Goal: Complete application form

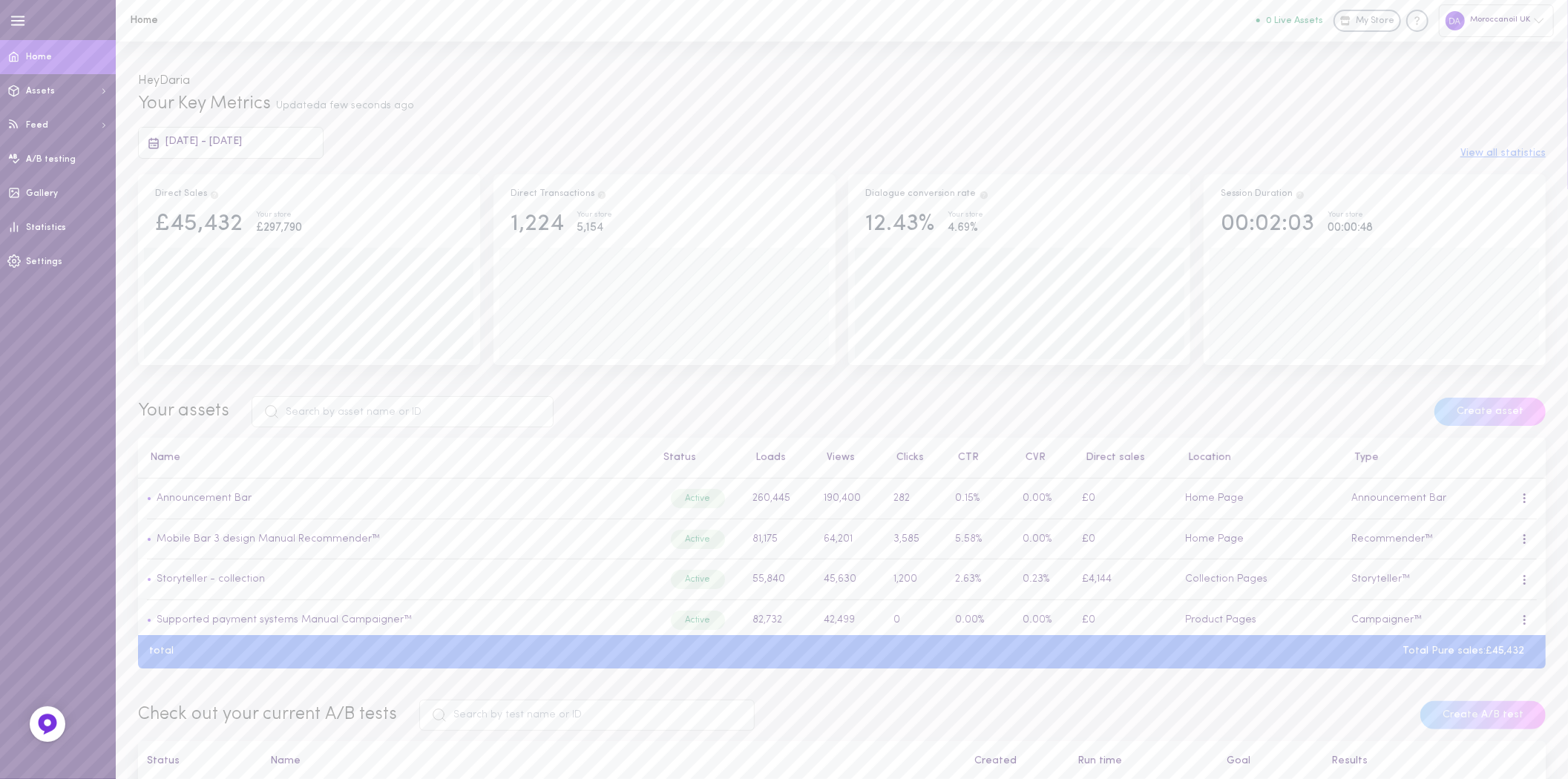
click at [1477, 12] on div "Moroccanoil UK" at bounding box center [1497, 20] width 115 height 32
click at [1486, 299] on p "https://moroccanoil-pl.myshopify.com" at bounding box center [1473, 298] width 88 height 11
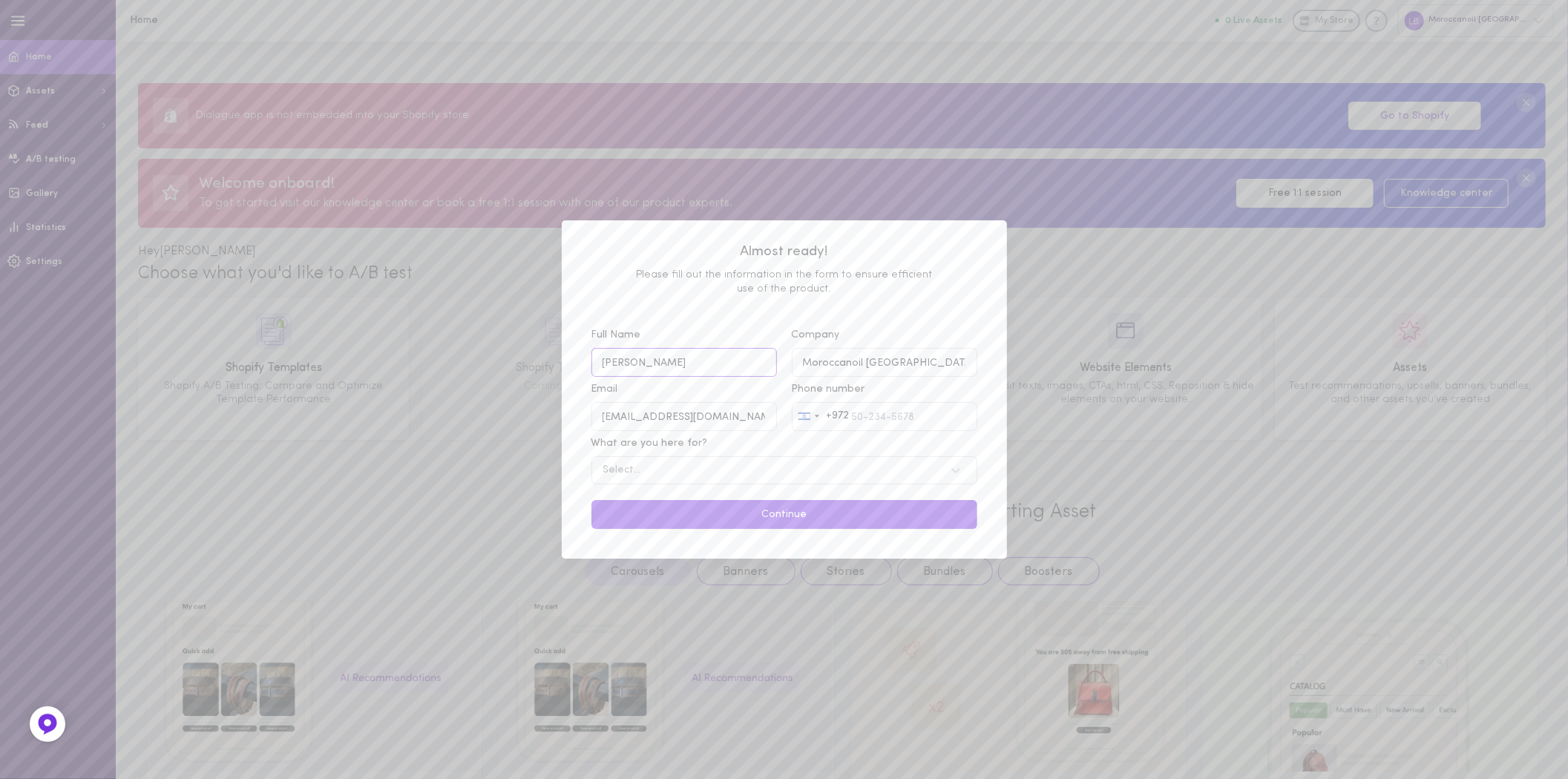
click at [751, 367] on input "Laurin Bryant" at bounding box center [684, 361] width 186 height 29
click at [745, 358] on input "Laurin Bryant" at bounding box center [684, 361] width 186 height 29
type input "Daria Levenko"
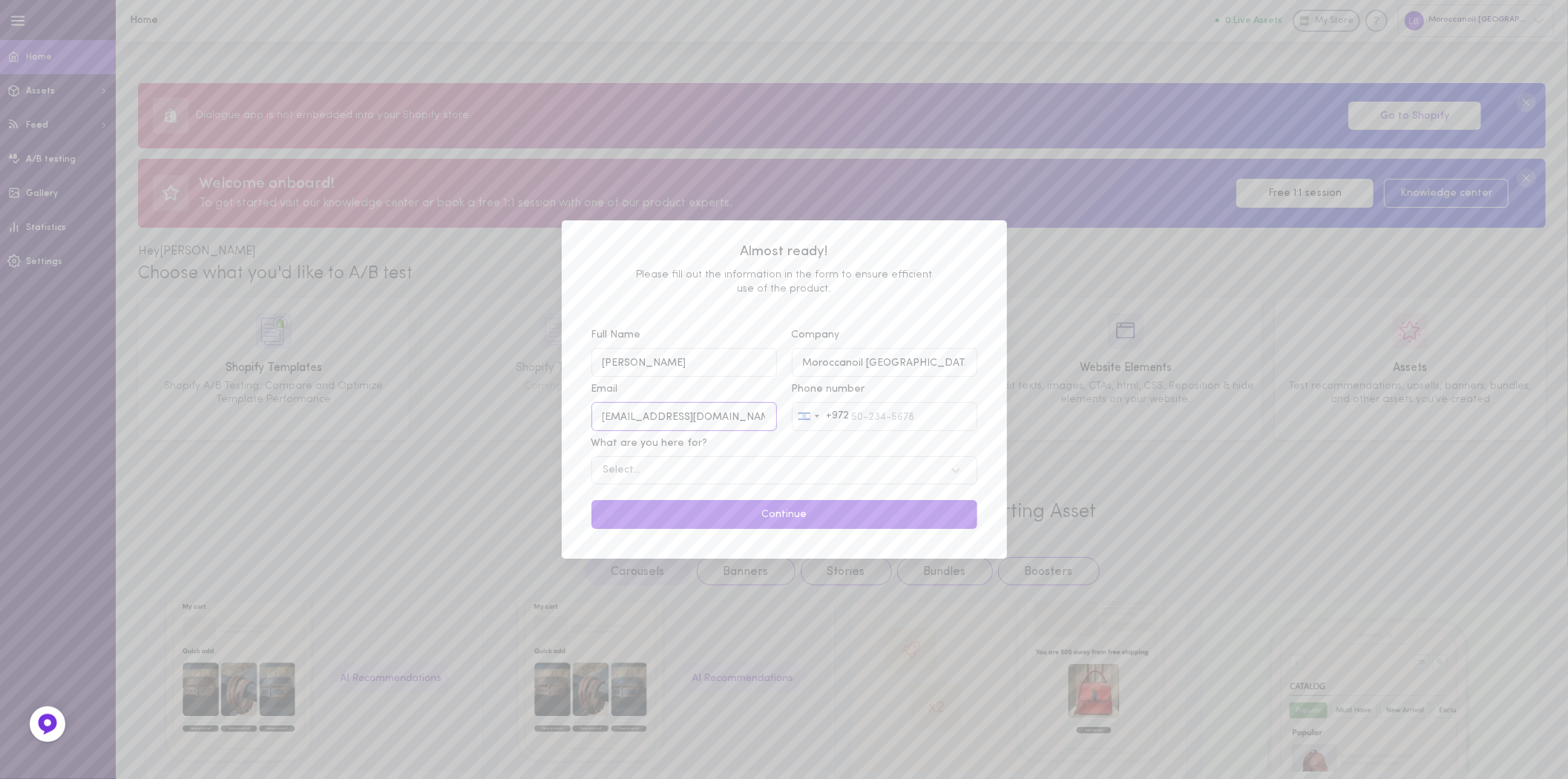
click at [753, 411] on input "idit@moroccanoil.com" at bounding box center [684, 416] width 186 height 29
type input "darial@moroccanoil.com"
drag, startPoint x: 946, startPoint y: 361, endPoint x: 868, endPoint y: 355, distance: 78.2
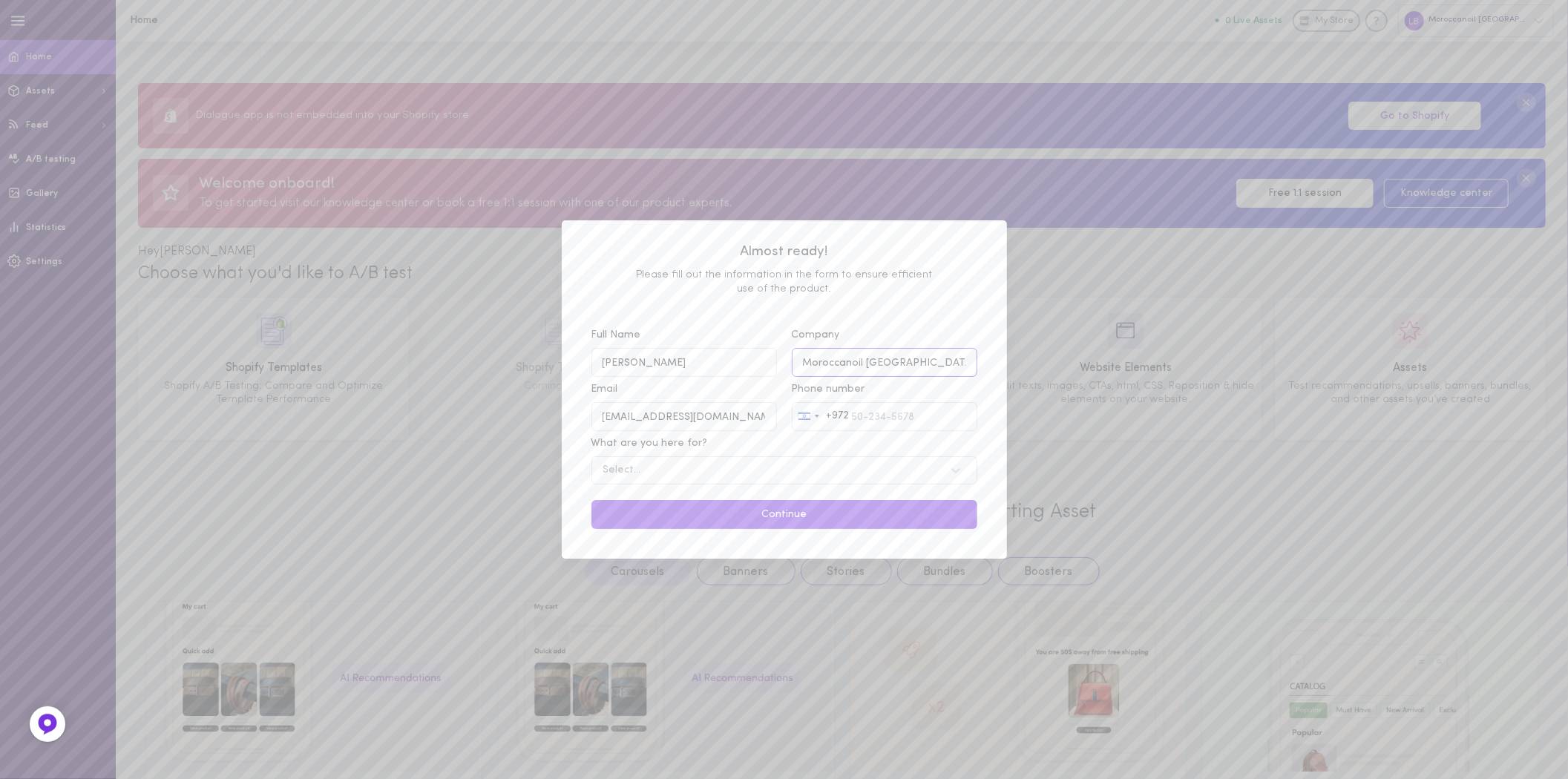
click at [868, 355] on input "Moroccanoil Sweden" at bounding box center [885, 361] width 186 height 29
type input "Moroccanoil SE"
click at [899, 423] on input "Phone number Israel +972 +972 244 results found Afghanistan +93 Åland Islands +…" at bounding box center [885, 416] width 186 height 29
type input "0536276630"
click at [754, 477] on div "Select..." at bounding box center [770, 469] width 348 height 14
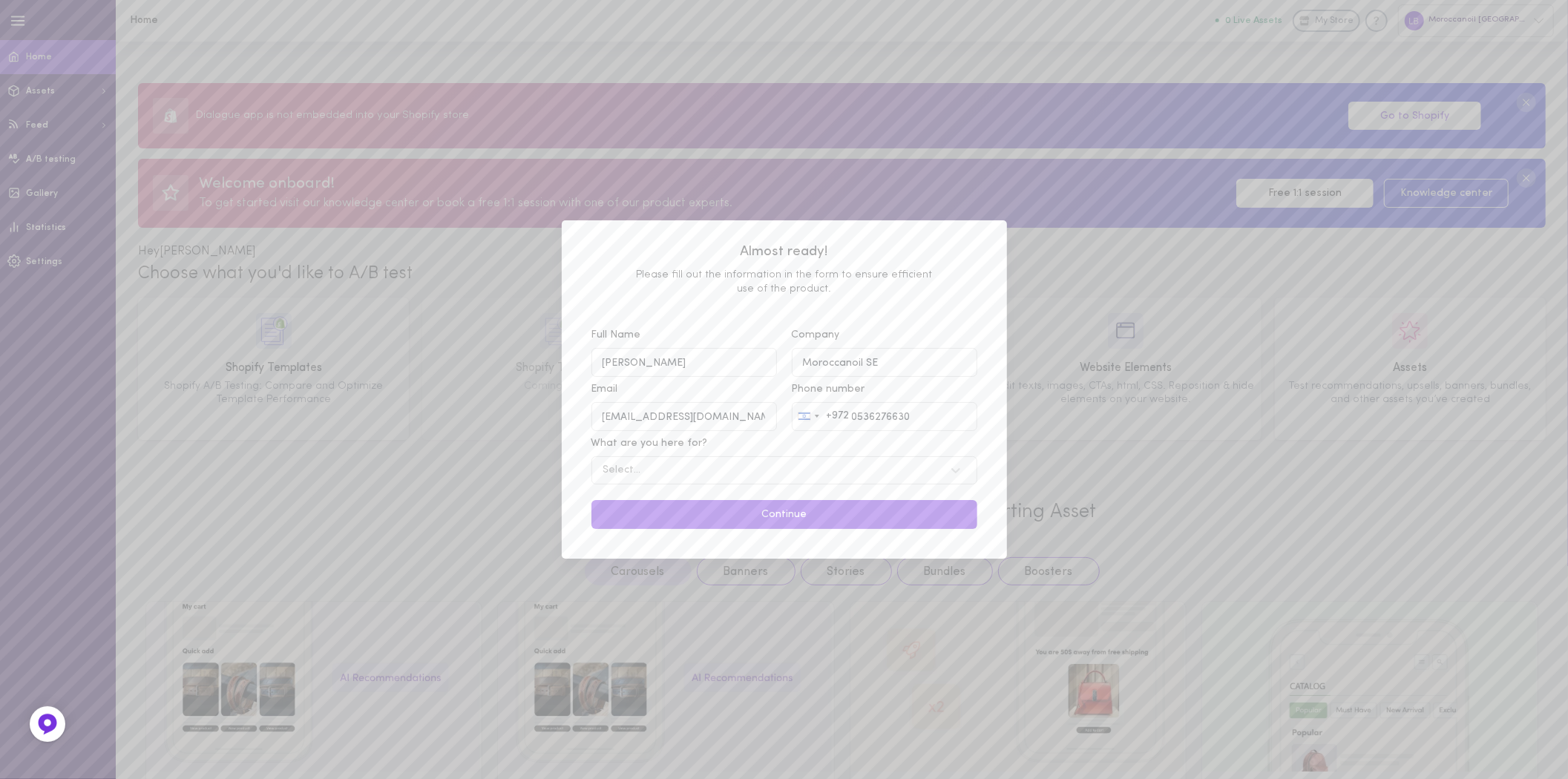
click at [528, 470] on input "What are you here for? Select..." at bounding box center [528, 470] width 0 height 0
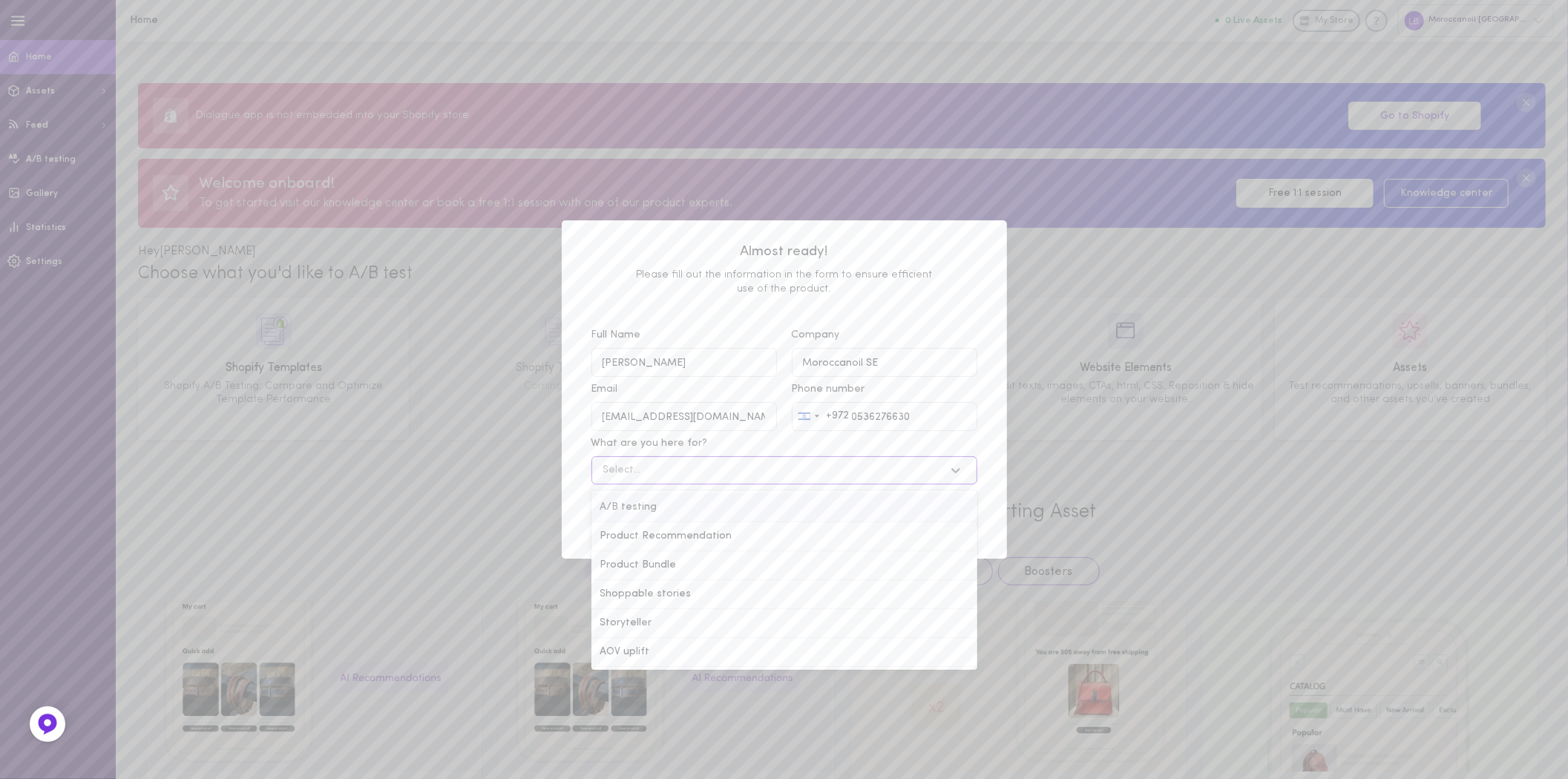
click at [676, 509] on div "A/B testing" at bounding box center [784, 507] width 386 height 29
click at [528, 470] on input "What are you here for? option A/B testing focused, 1 of 6. 6 results available.…" at bounding box center [528, 470] width 0 height 0
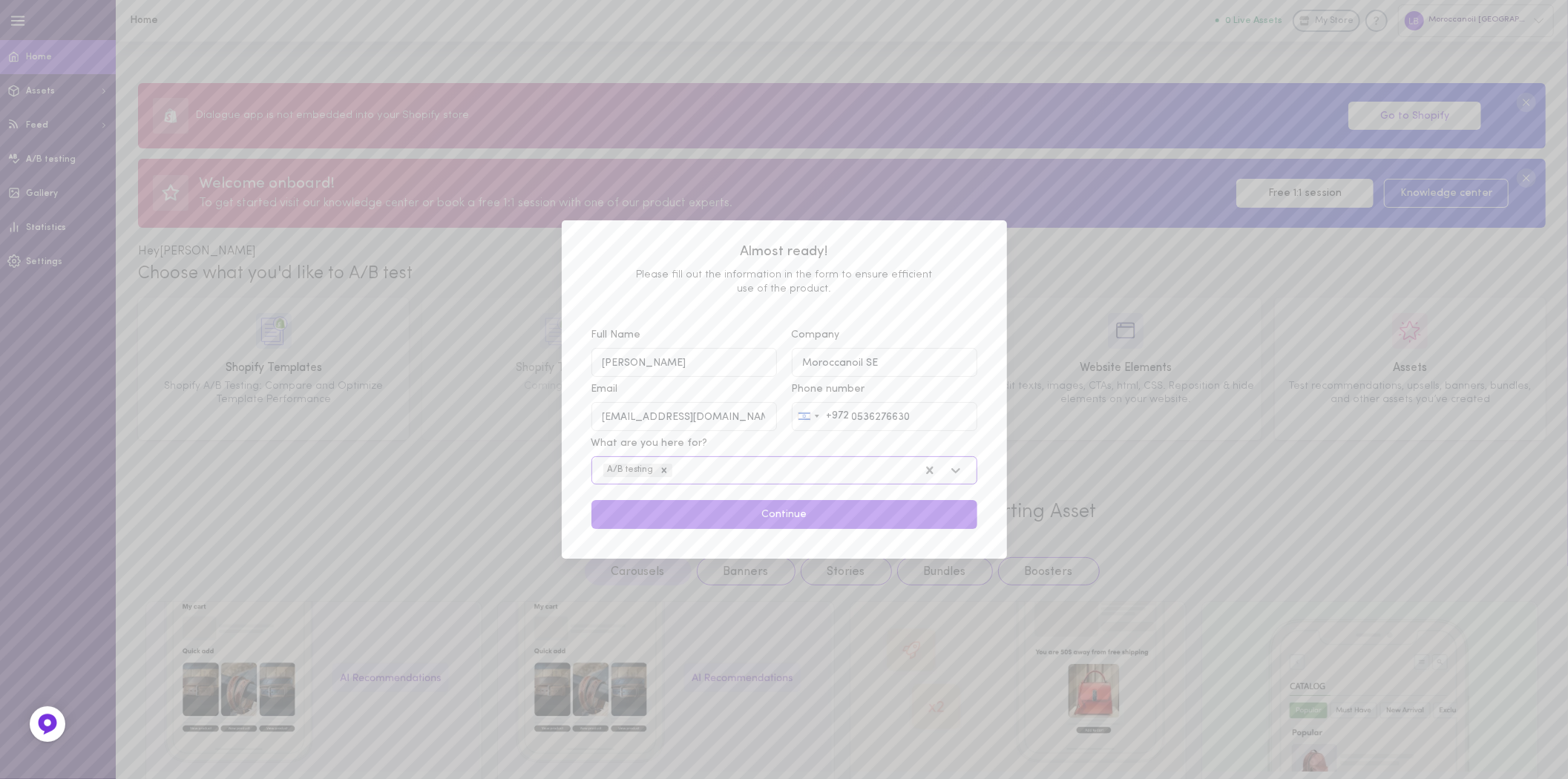
click at [696, 469] on div "A/B testing" at bounding box center [757, 470] width 322 height 19
click at [600, 470] on input "What are you here for? option A/B testing, selected. Select is focused , press …" at bounding box center [600, 470] width 0 height 0
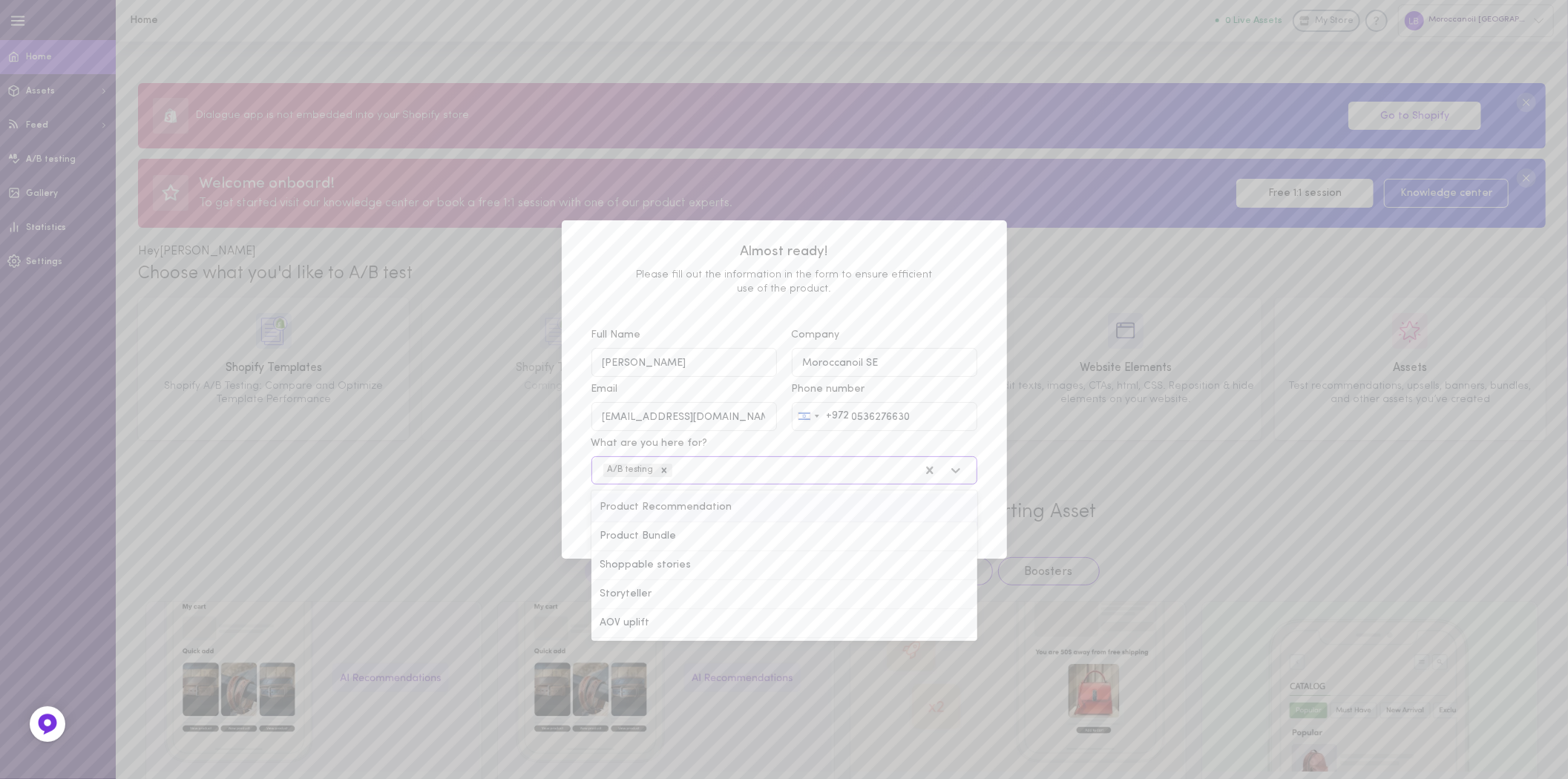
click at [699, 514] on div "Product Recommendation" at bounding box center [784, 507] width 386 height 29
click at [600, 470] on input "What are you here for? option A/B testing, selected. option Product Recommendat…" at bounding box center [600, 470] width 0 height 0
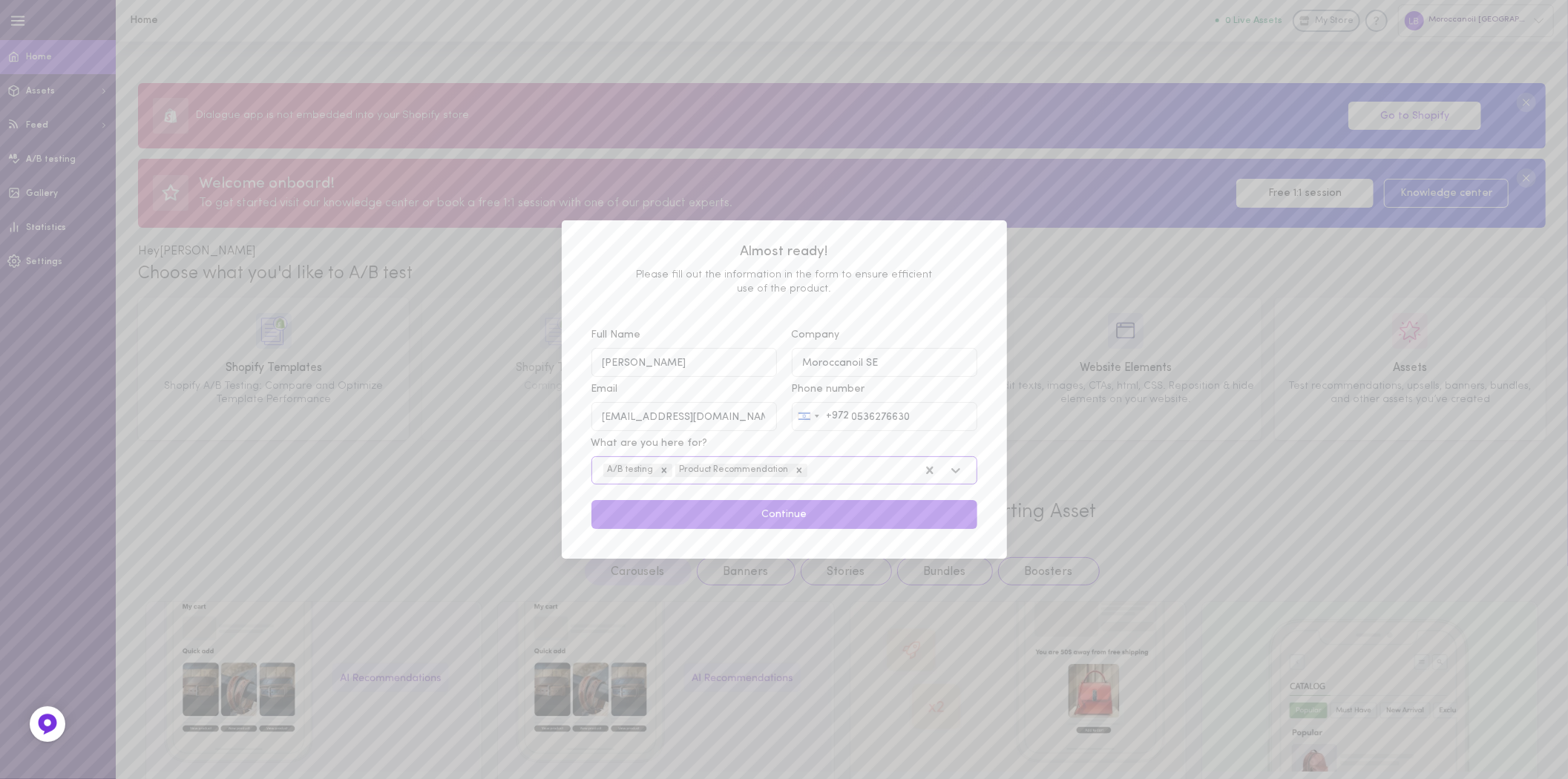
click at [881, 468] on div "A/B testing Product Recommendation" at bounding box center [757, 470] width 322 height 19
click at [735, 470] on input "What are you here for? option Product Recommendation, selected. Select is focus…" at bounding box center [735, 470] width 0 height 0
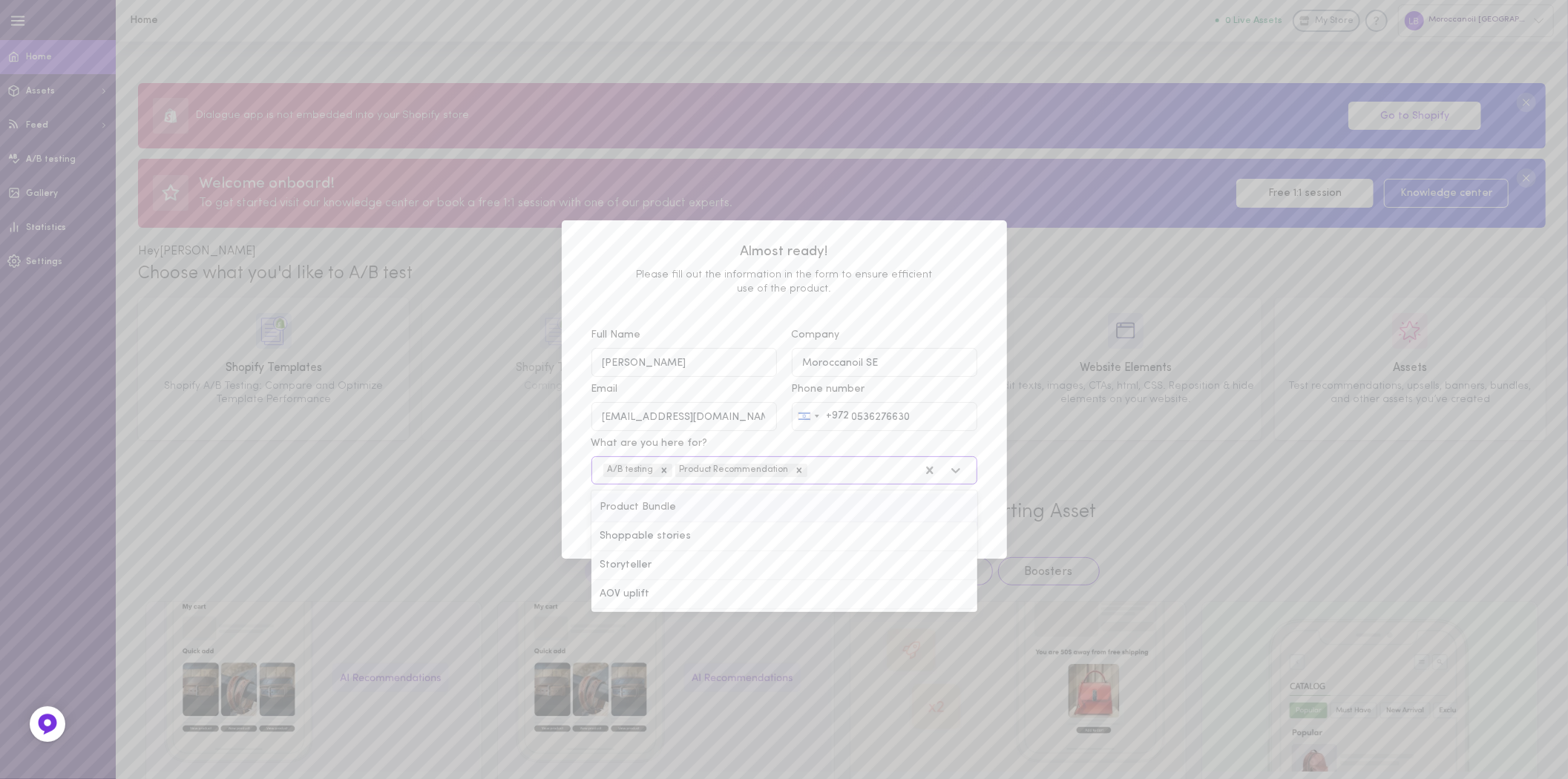
click at [861, 515] on div "Product Bundle" at bounding box center [784, 507] width 386 height 29
click at [735, 470] on input "What are you here for? option Product Recommendation, selected. option Product …" at bounding box center [735, 470] width 0 height 0
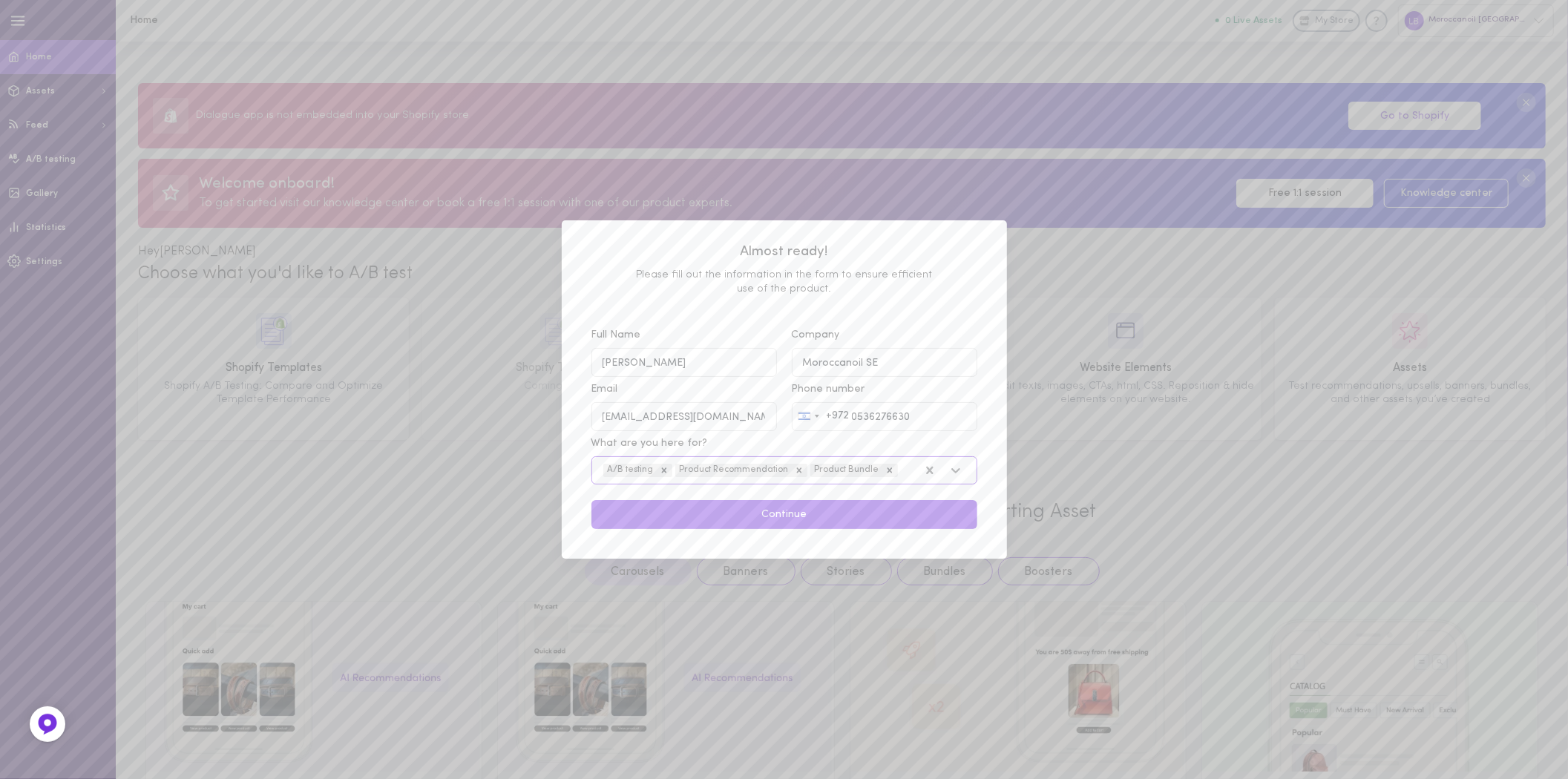
click at [909, 465] on div "A/B testing Product Recommendation Product Bundle" at bounding box center [757, 470] width 322 height 19
click at [826, 470] on input "What are you here for? option Product Bundle, selected. Select is focused , pre…" at bounding box center [826, 470] width 0 height 0
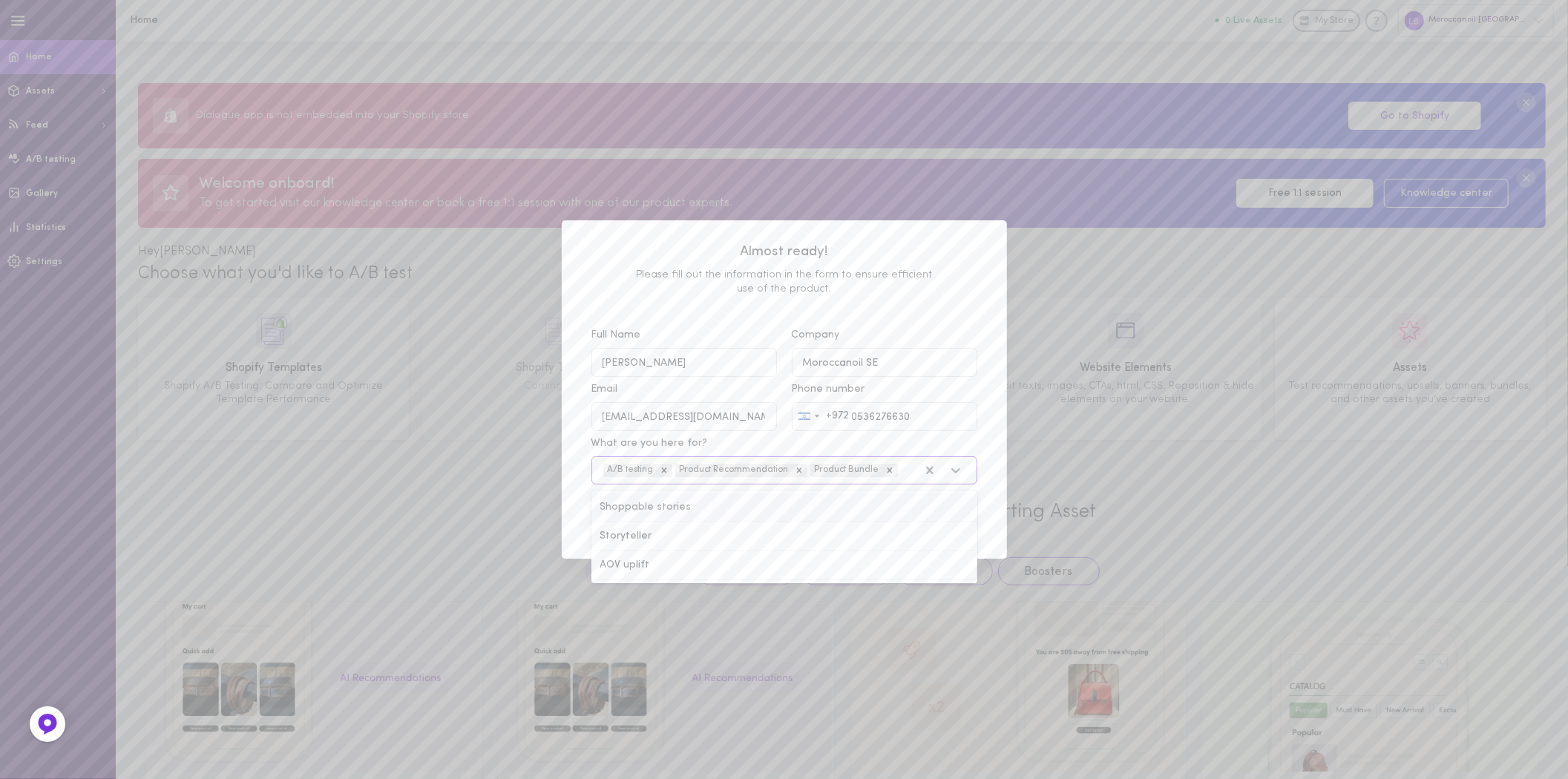
click at [896, 519] on div "Shoppable stories" at bounding box center [784, 507] width 386 height 29
click at [826, 470] on input "What are you here for? option Product Bundle, selected. option Shoppable storie…" at bounding box center [826, 470] width 0 height 0
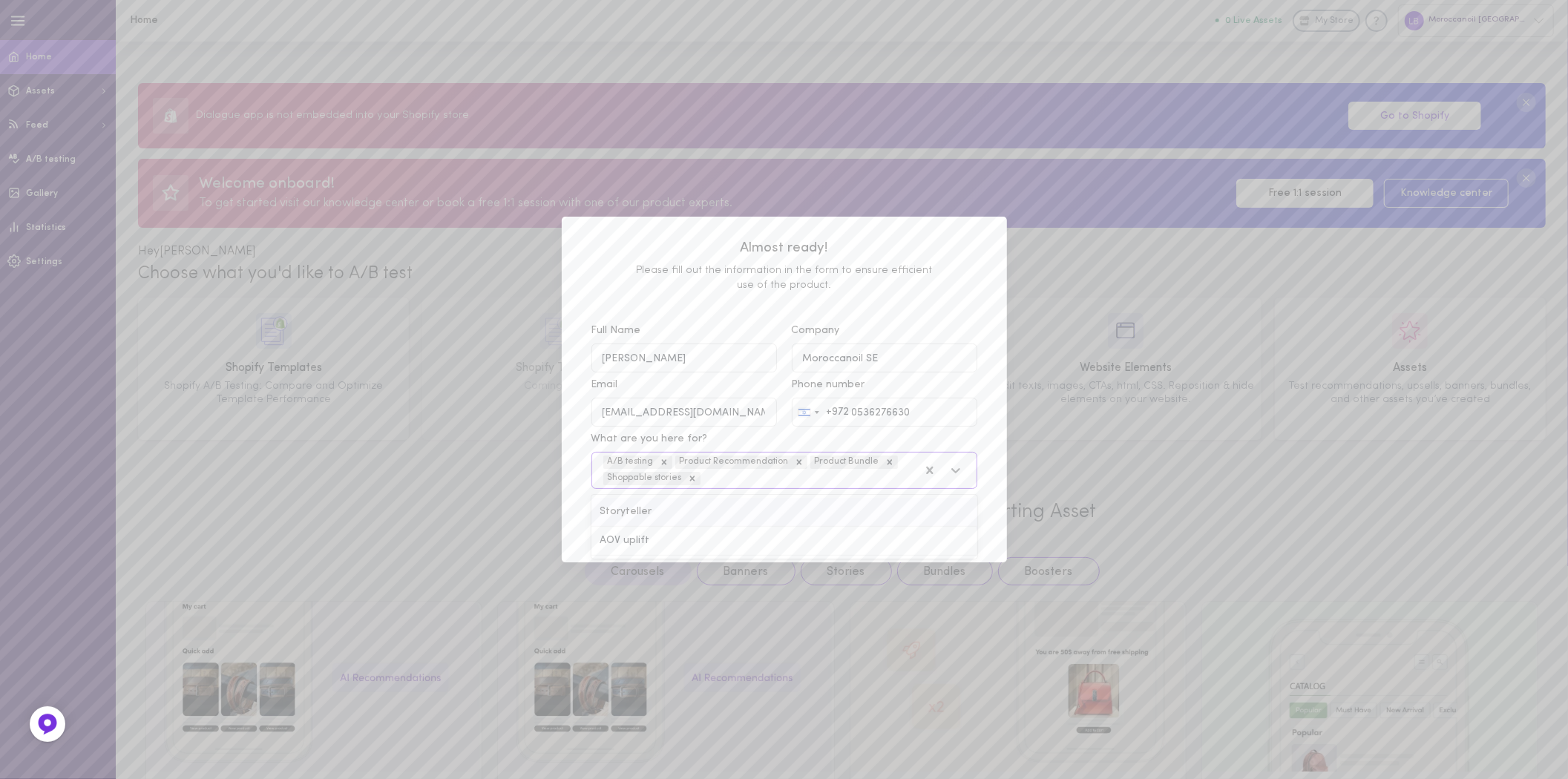
click at [883, 476] on div "A/B testing Product Recommendation Product Bundle Shoppable stories" at bounding box center [757, 470] width 322 height 36
click at [628, 479] on input "What are you here for? option Shoppable stories, selected. option Storyteller f…" at bounding box center [628, 479] width 0 height 0
click at [820, 517] on div "Storyteller" at bounding box center [784, 512] width 386 height 29
click at [628, 479] on input "What are you here for? option Shoppable stories, selected. option Storyteller f…" at bounding box center [628, 479] width 0 height 0
click at [821, 481] on div "A/B testing Product Recommendation Product Bundle Shoppable stories Storyteller" at bounding box center [757, 470] width 322 height 36
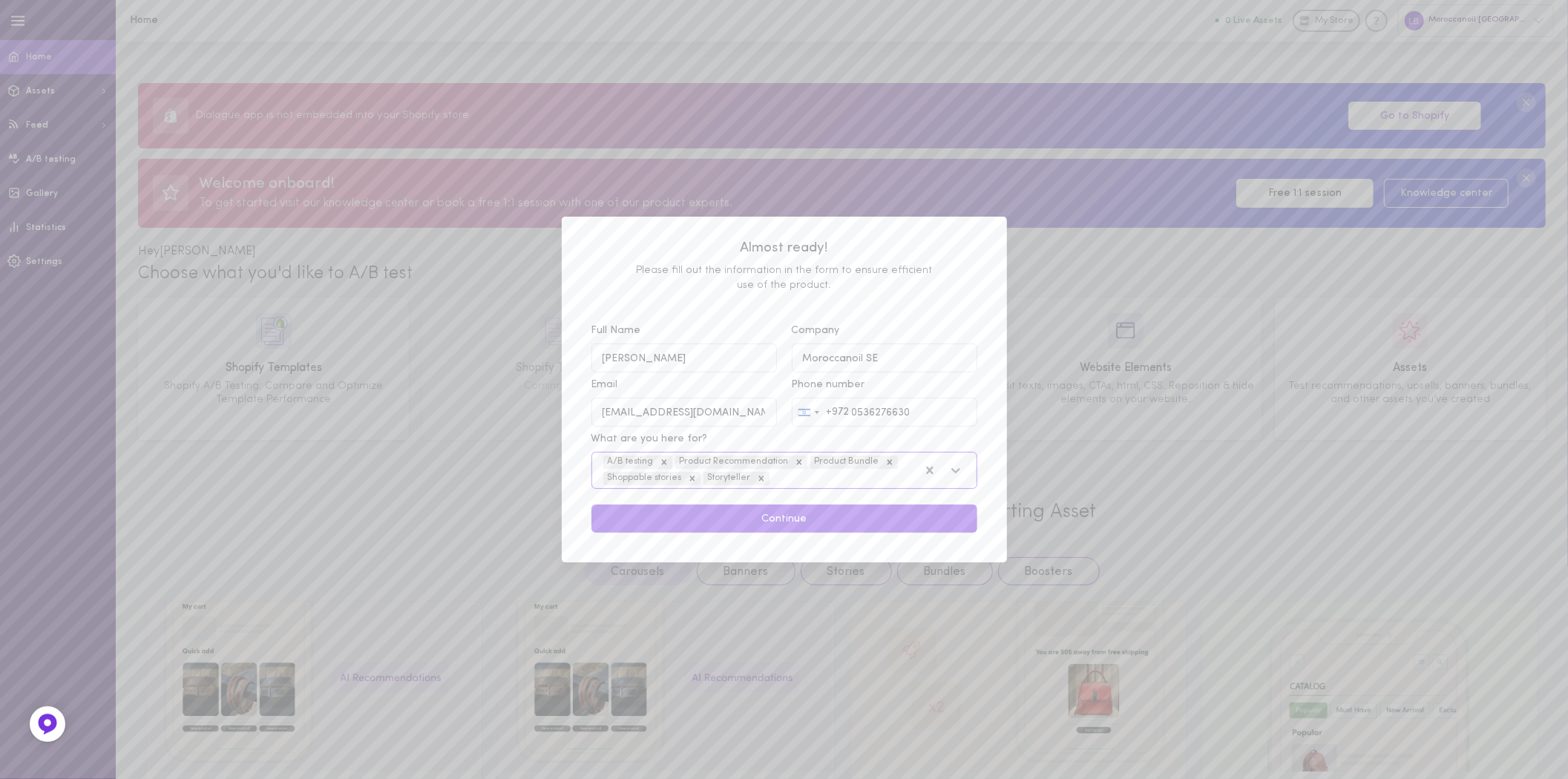
click at [697, 479] on input "What are you here for? option Storyteller, selected. Select is focused , press …" at bounding box center [697, 479] width 0 height 0
click at [731, 519] on div "AOV uplift" at bounding box center [784, 512] width 386 height 29
click at [697, 479] on input "What are you here for? option Storyteller, selected. option AOV uplift focused,…" at bounding box center [697, 479] width 0 height 0
click at [731, 519] on button "Continue" at bounding box center [784, 518] width 386 height 29
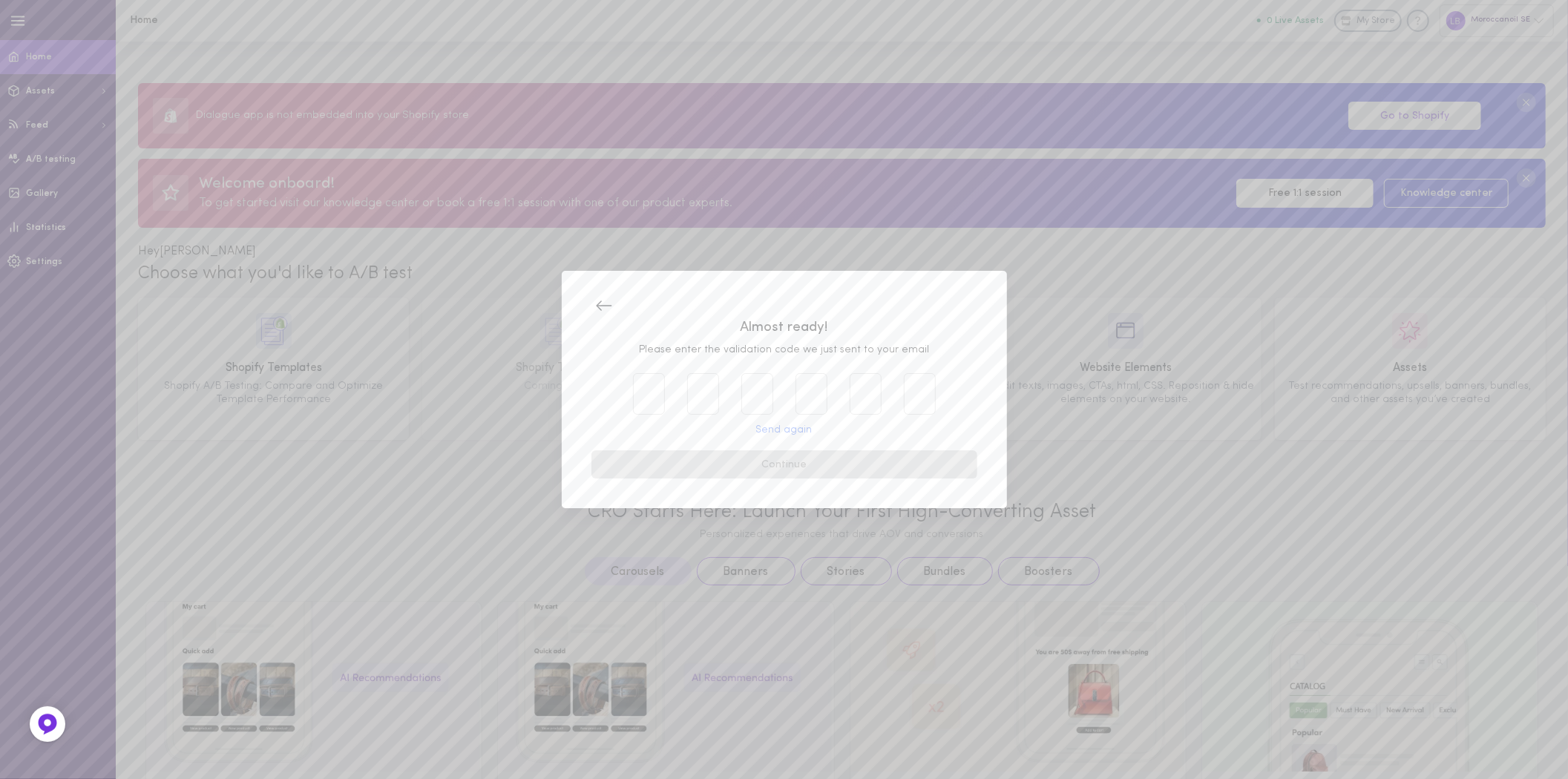
click at [643, 394] on input "text" at bounding box center [649, 394] width 32 height 42
paste input "7"
type input "7"
type input "2"
type input "6"
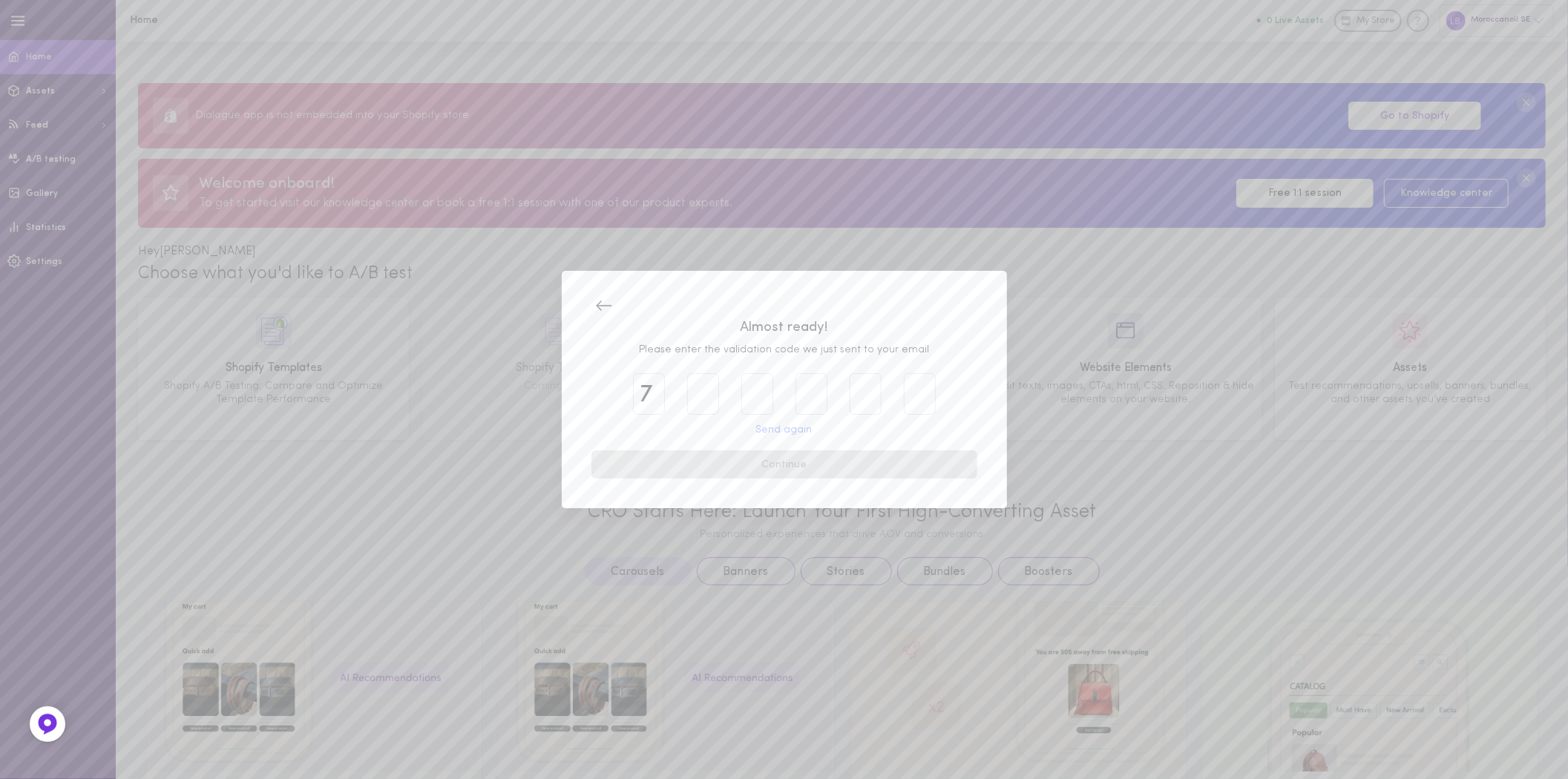
type input "0"
type input "6"
type input "0"
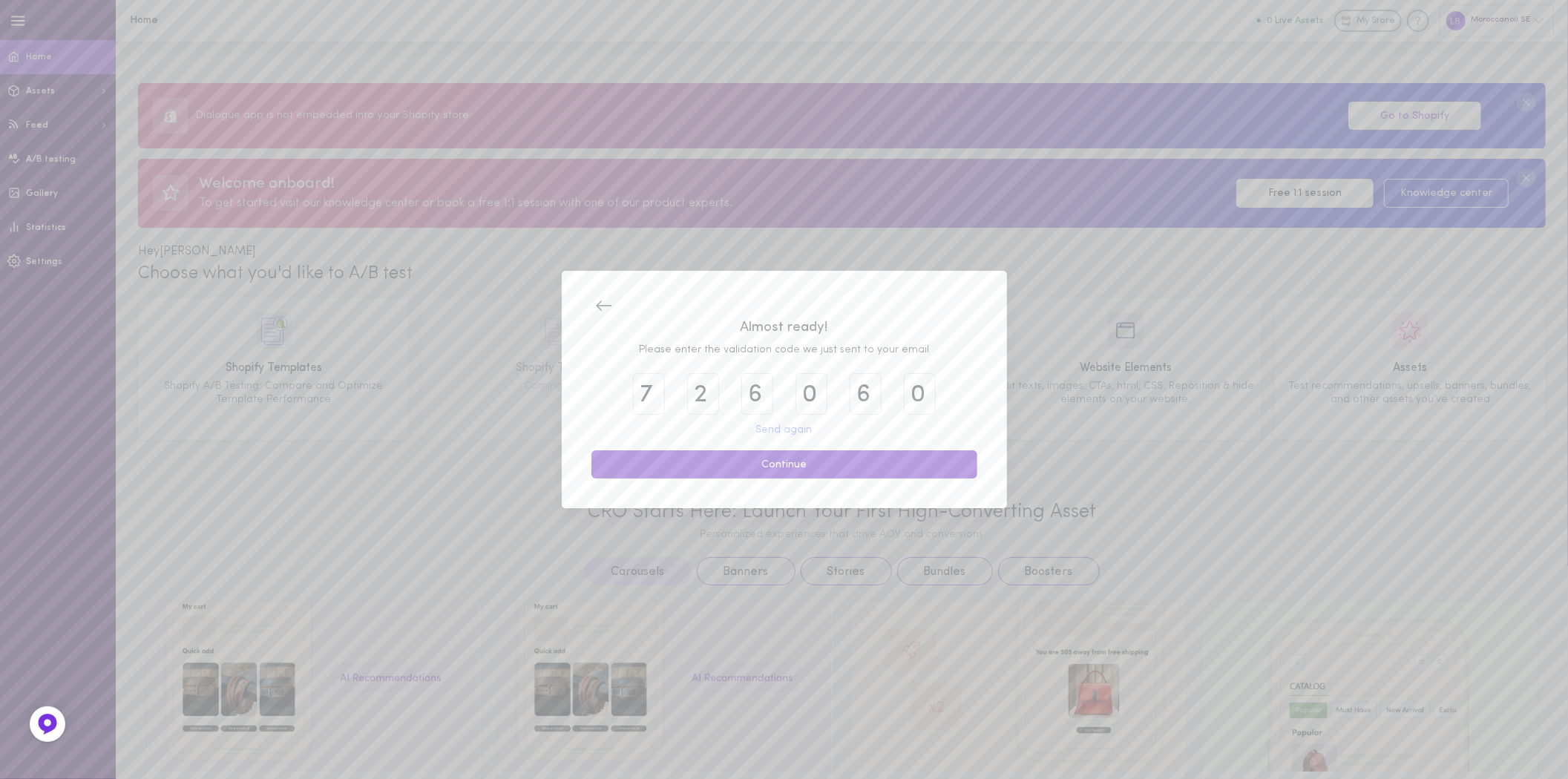
click at [739, 466] on button "Continue" at bounding box center [784, 464] width 386 height 29
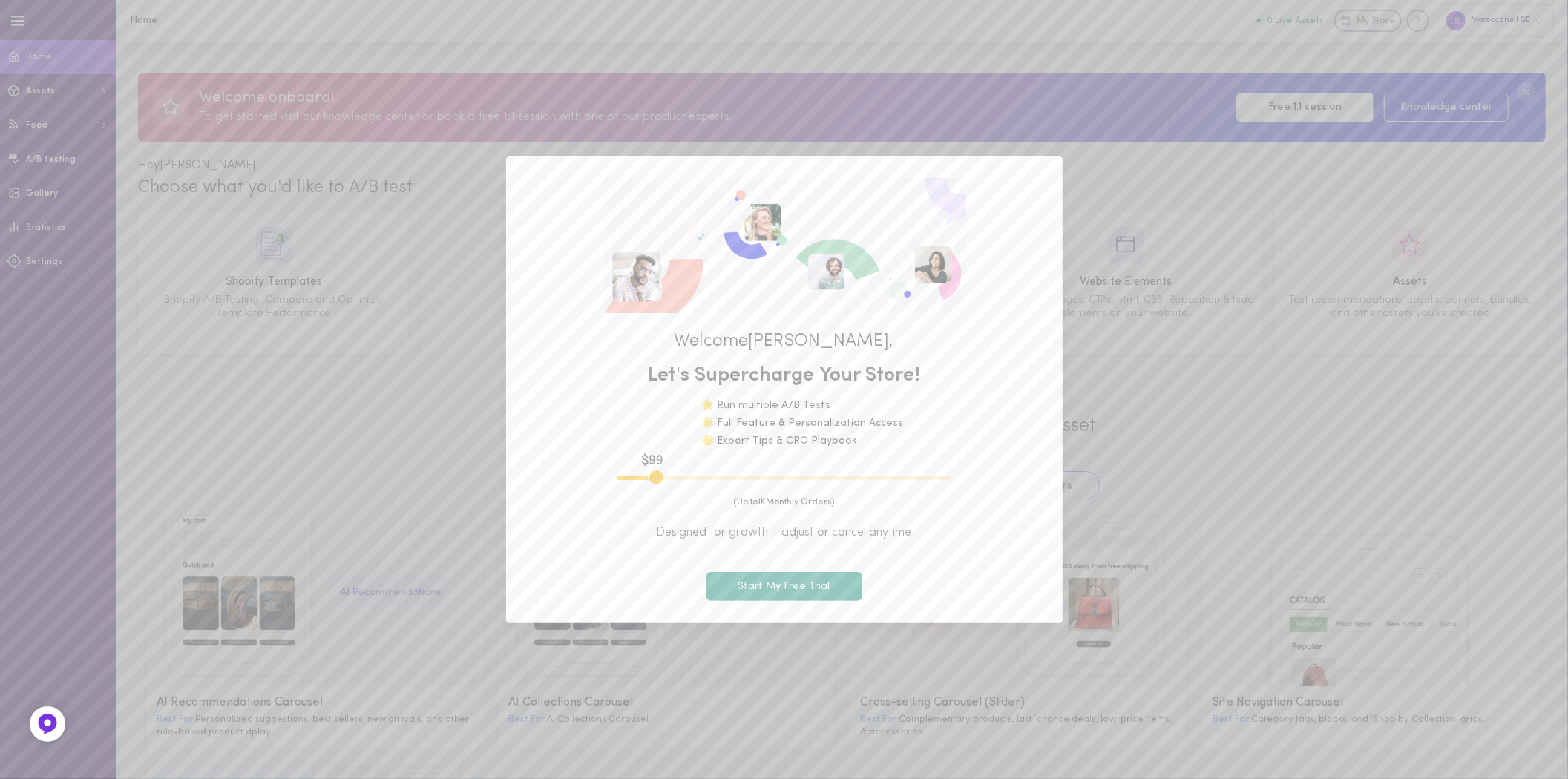
click at [1349, 414] on div "Welcome [PERSON_NAME] , Let's Supercharge Your Store! 🌟 Run multiple A/B Tests …" at bounding box center [784, 389] width 1568 height 779
click at [276, 498] on div "Welcome [PERSON_NAME] , Let's Supercharge Your Store! 🌟 Run multiple A/B Tests …" at bounding box center [784, 389] width 1568 height 779
click at [1540, 16] on div "Welcome [PERSON_NAME] , Let's Supercharge Your Store! 🌟 Run multiple A/B Tests …" at bounding box center [784, 389] width 1568 height 779
